Goal: Check status: Check status

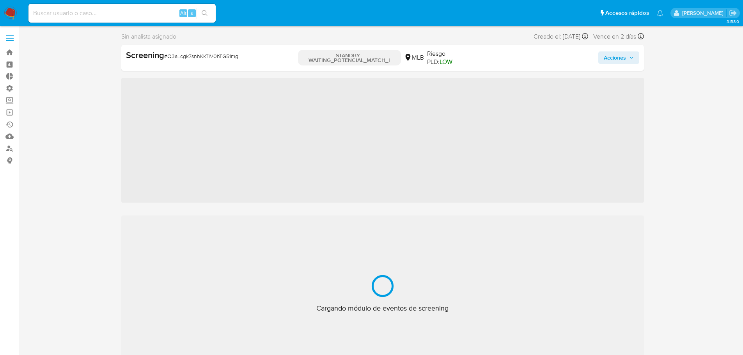
scroll to position [367, 0]
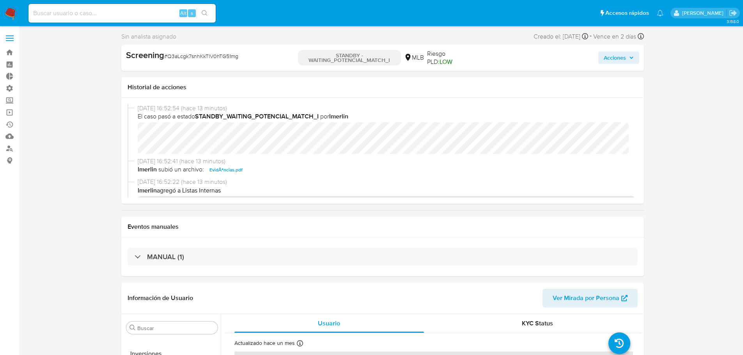
select select "10"
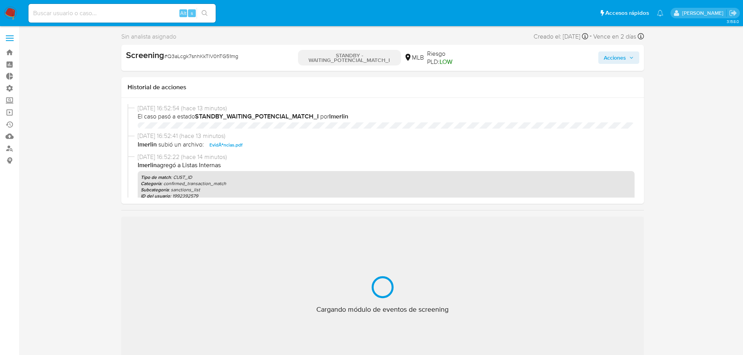
scroll to position [367, 0]
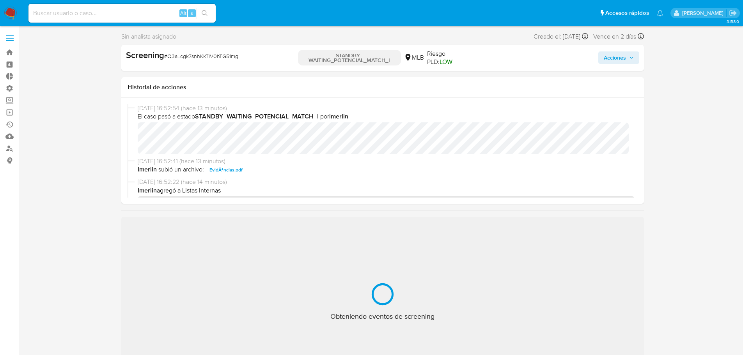
select select "10"
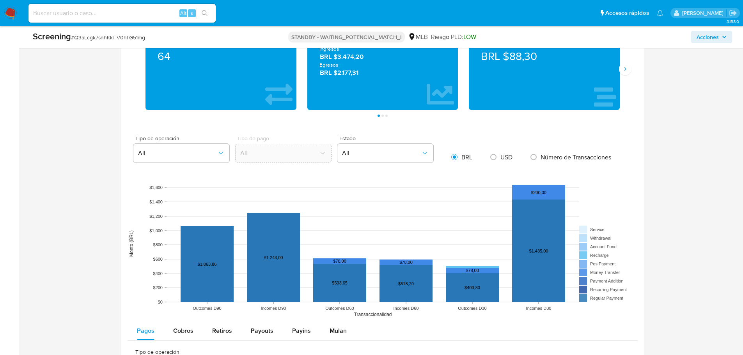
scroll to position [780, 0]
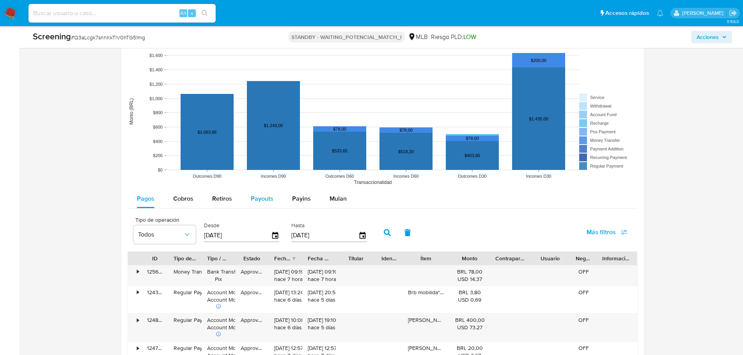
click at [265, 199] on span "Payouts" at bounding box center [262, 198] width 23 height 9
select select "10"
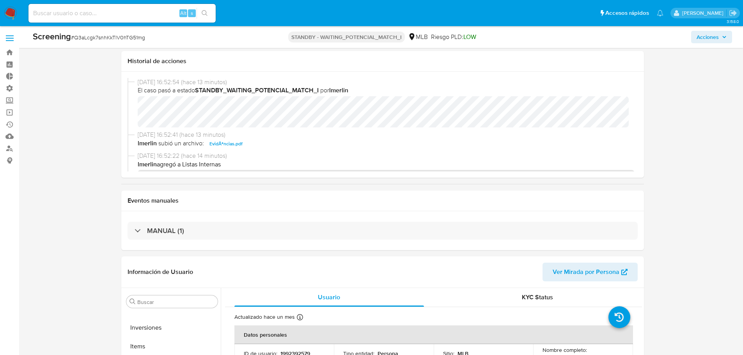
scroll to position [156, 0]
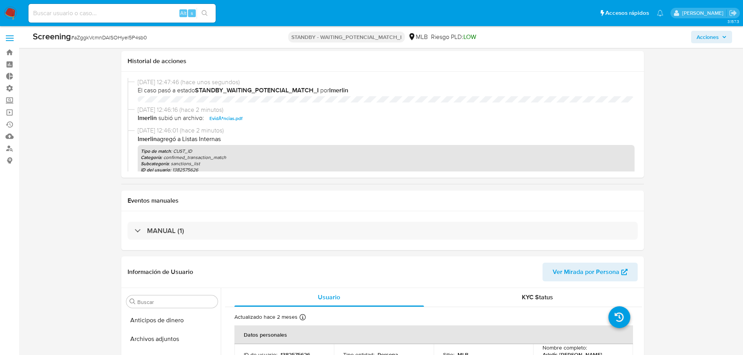
select select "10"
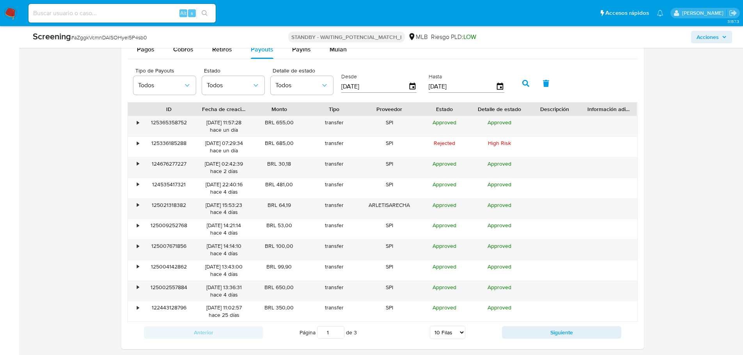
scroll to position [367, 0]
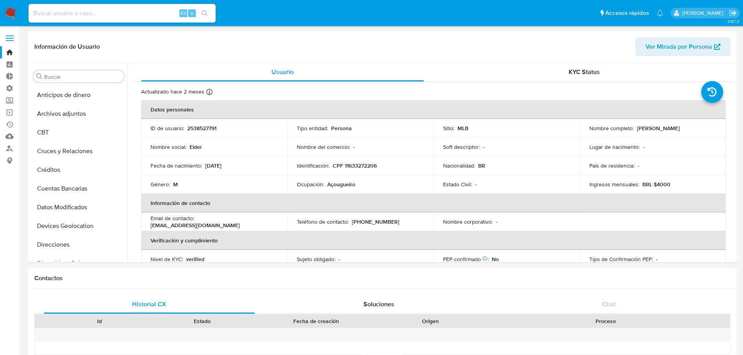
select select "10"
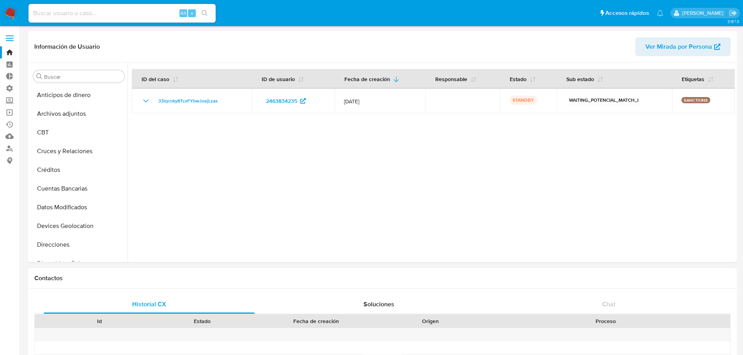
select select "100"
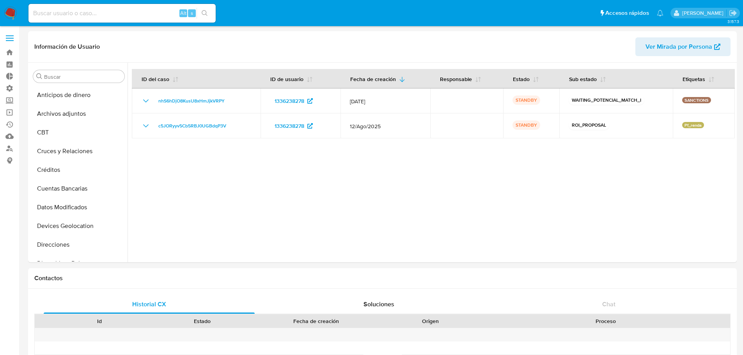
select select "100"
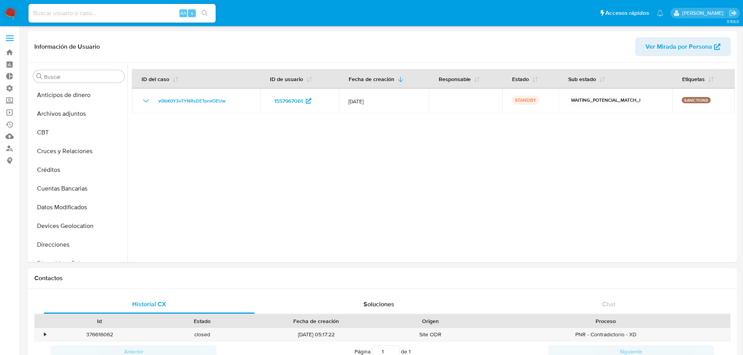
select select "10"
